Goal: Task Accomplishment & Management: Use online tool/utility

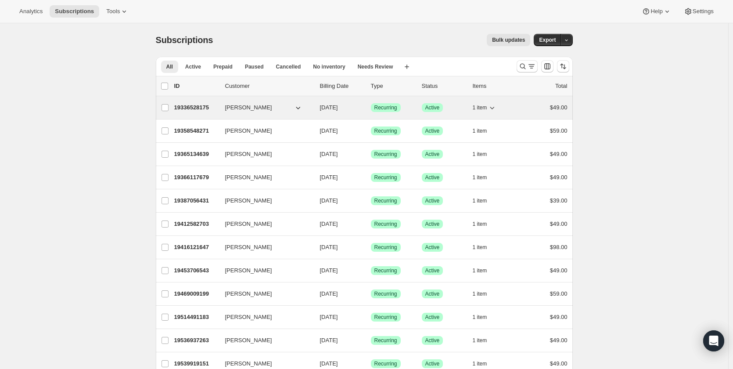
click at [197, 108] on p "19336528175" at bounding box center [196, 107] width 44 height 9
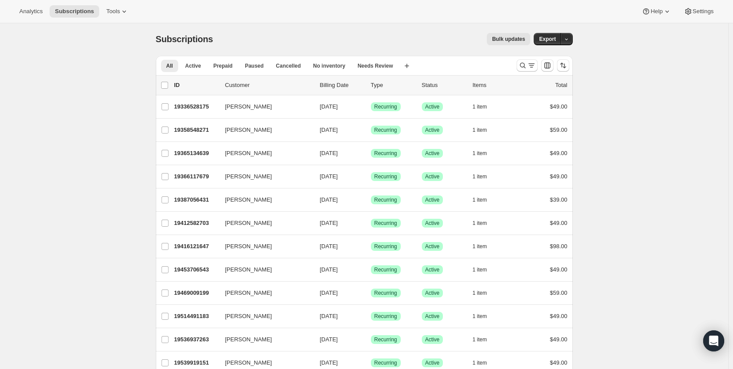
scroll to position [1, 0]
click at [129, 11] on icon at bounding box center [124, 11] width 9 height 9
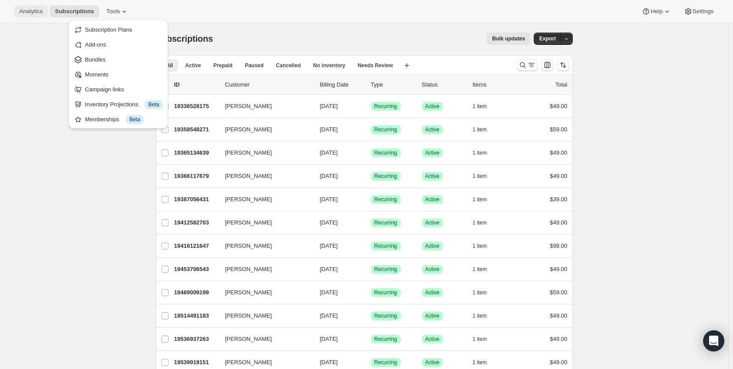
click at [35, 11] on span "Analytics" at bounding box center [30, 11] width 23 height 7
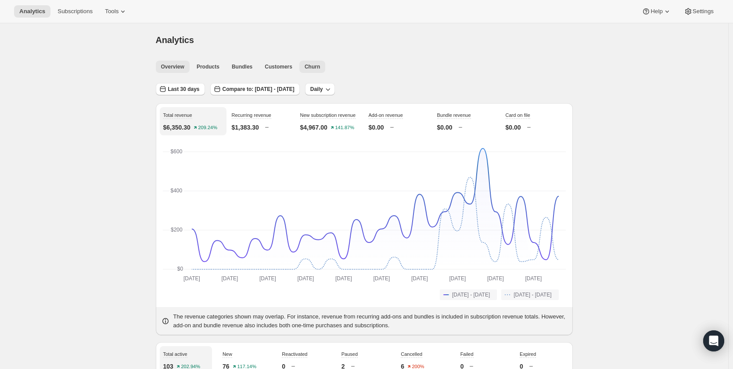
click at [320, 66] on span "Churn" at bounding box center [312, 66] width 15 height 7
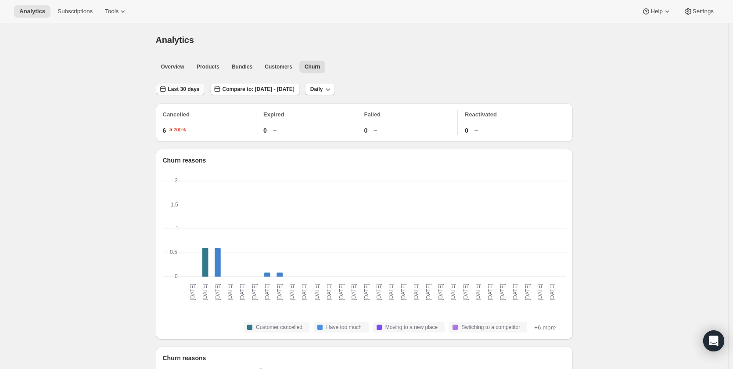
click at [195, 90] on span "Last 30 days" at bounding box center [184, 89] width 32 height 7
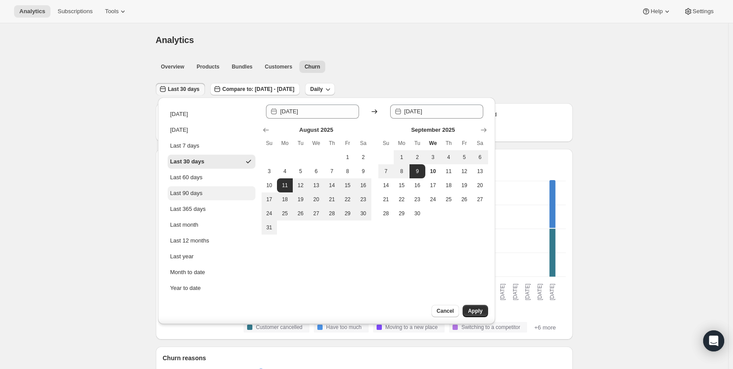
click at [184, 194] on div "Last 90 days" at bounding box center [186, 193] width 32 height 9
type input "[DATE]"
click at [472, 308] on span "Apply" at bounding box center [475, 310] width 14 height 7
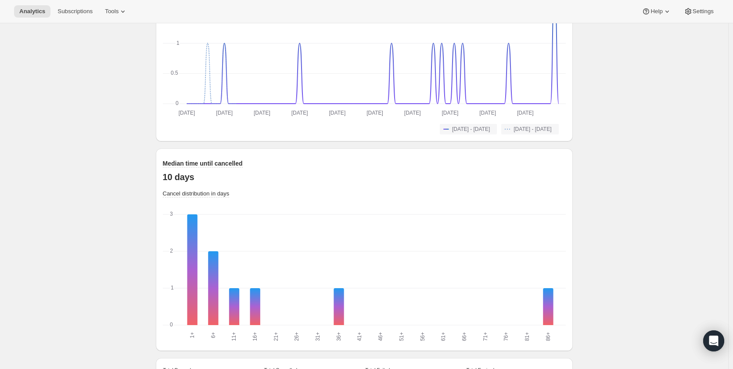
scroll to position [721, 0]
